Goal: Find specific page/section: Find specific page/section

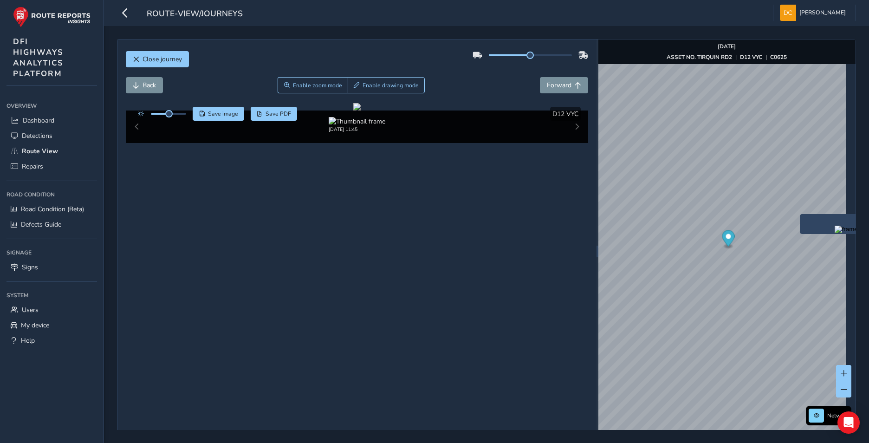
click at [802, 215] on div "x" at bounding box center [845, 224] width 93 height 20
click at [813, 209] on div "x" at bounding box center [859, 218] width 93 height 20
click at [832, 235] on link "[DATE] 11:43" at bounding box center [850, 234] width 37 height 8
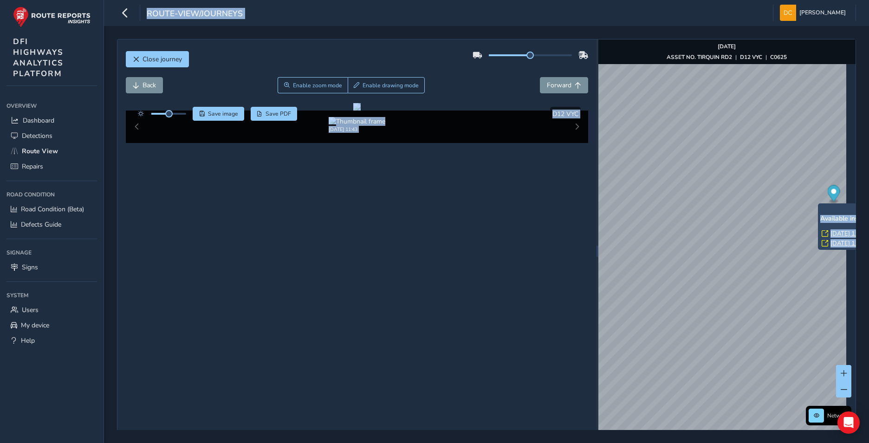
click at [818, 203] on div "x Available inspection trips: [DATE] 11:43 [DATE] 11:25" at bounding box center [863, 226] width 93 height 46
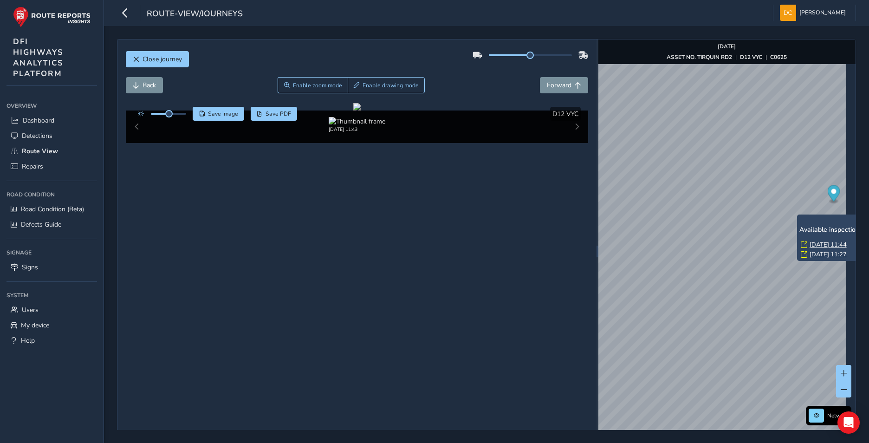
click at [798, 215] on div "x Available inspection trips: [DATE] 11:44 [DATE] 11:27" at bounding box center [843, 237] width 93 height 46
click at [812, 244] on link "[DATE] 11:44" at bounding box center [827, 244] width 37 height 8
click at [821, 255] on link "[DATE] 11:27" at bounding box center [827, 254] width 37 height 8
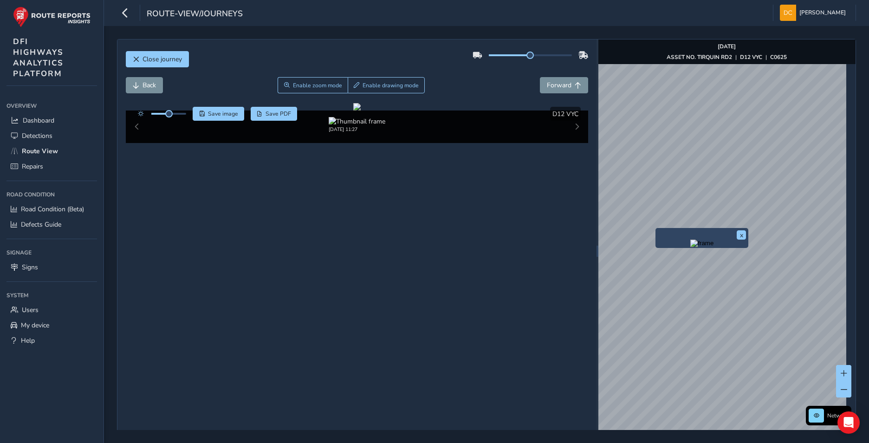
click at [710, 247] on img "Preview frame" at bounding box center [701, 242] width 23 height 7
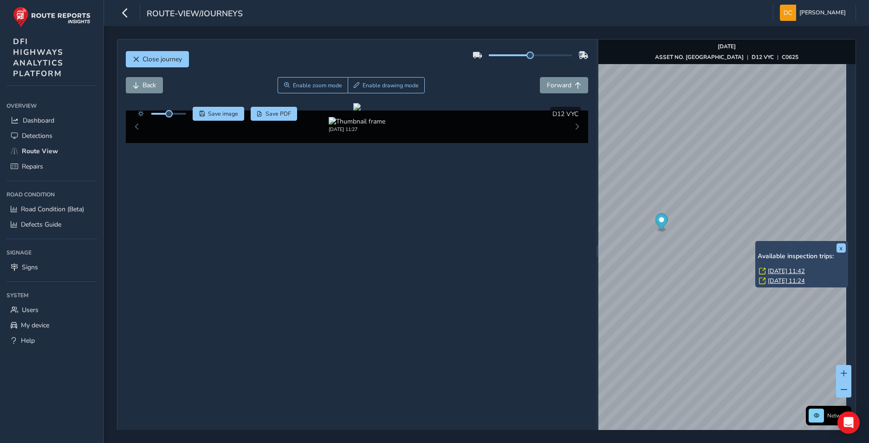
click at [756, 241] on div "x Available inspection trips: [DATE] 11:42 [DATE] 11:24" at bounding box center [801, 264] width 93 height 46
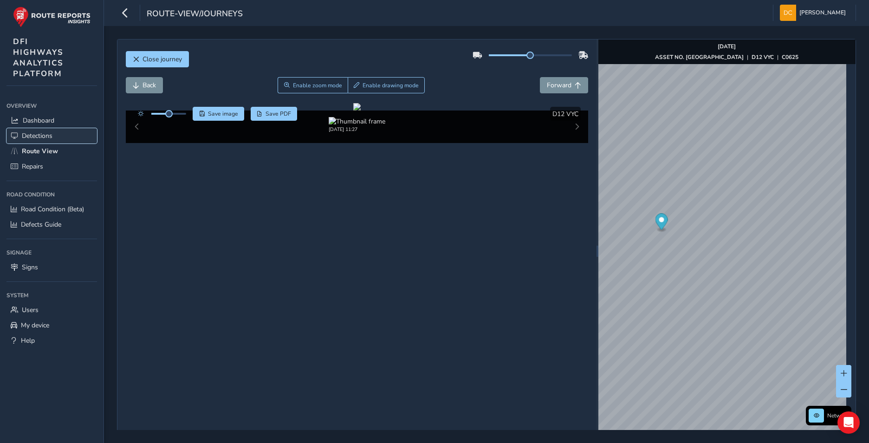
click at [47, 131] on span "Detections" at bounding box center [37, 135] width 31 height 9
